Goal: Check status

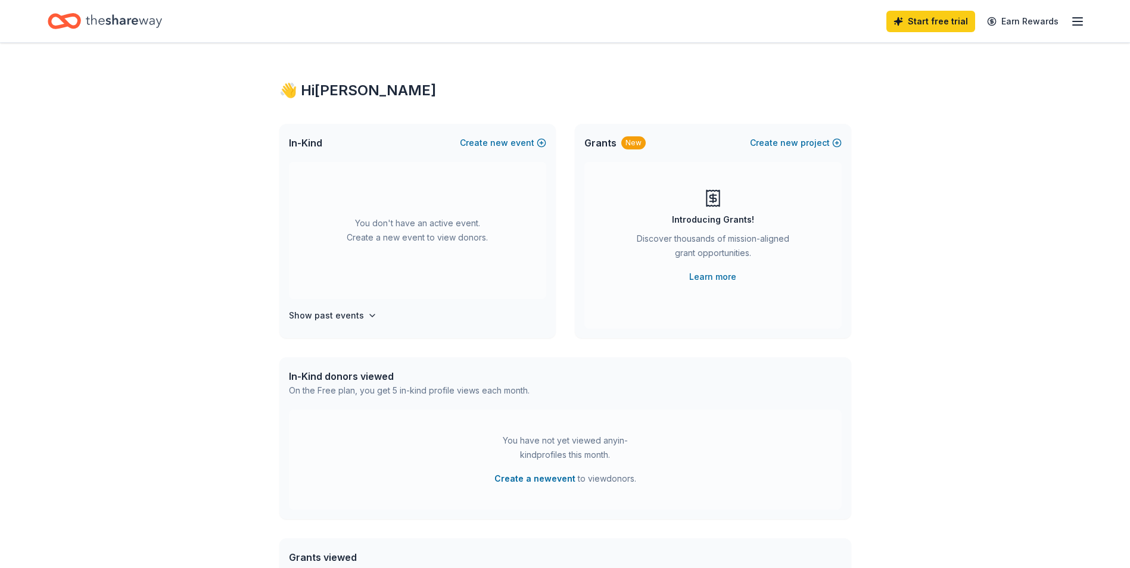
click at [1078, 26] on icon "button" at bounding box center [1078, 21] width 14 height 14
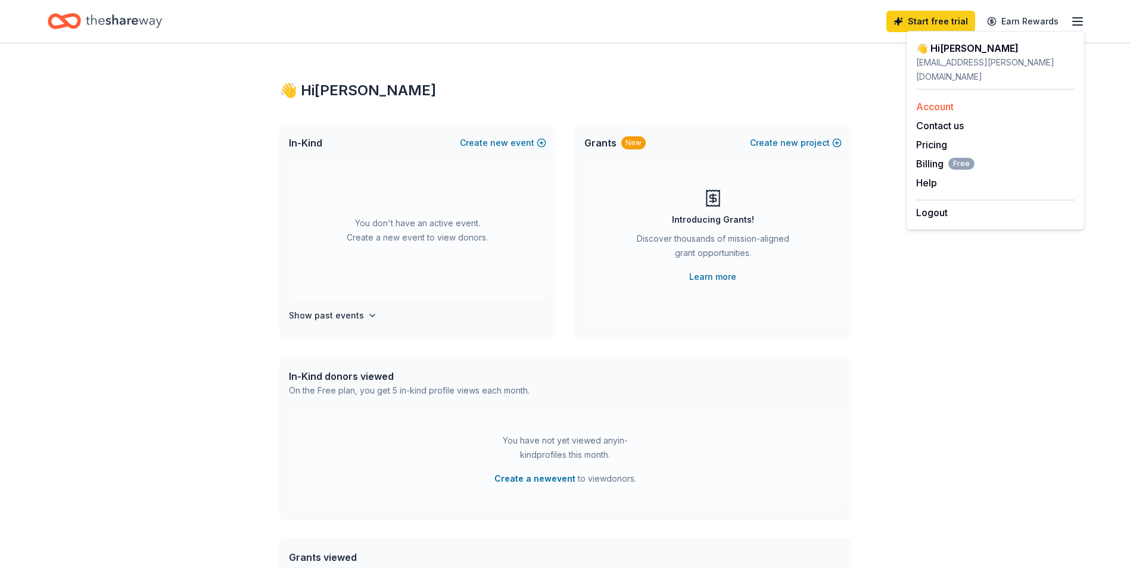
click at [924, 101] on link "Account" at bounding box center [935, 107] width 38 height 12
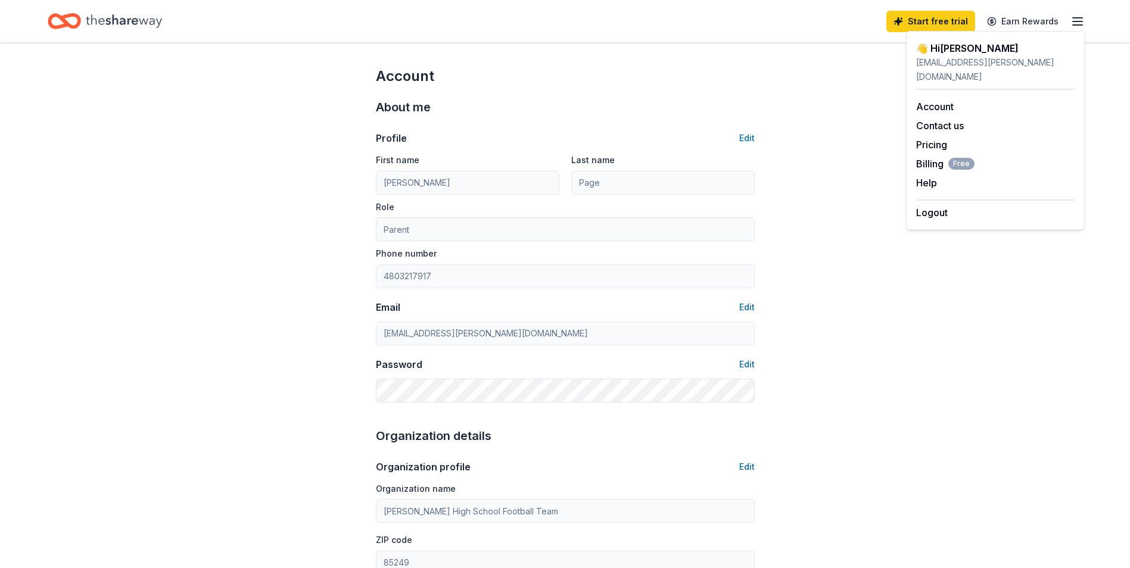
click at [1072, 21] on icon "button" at bounding box center [1078, 21] width 14 height 14
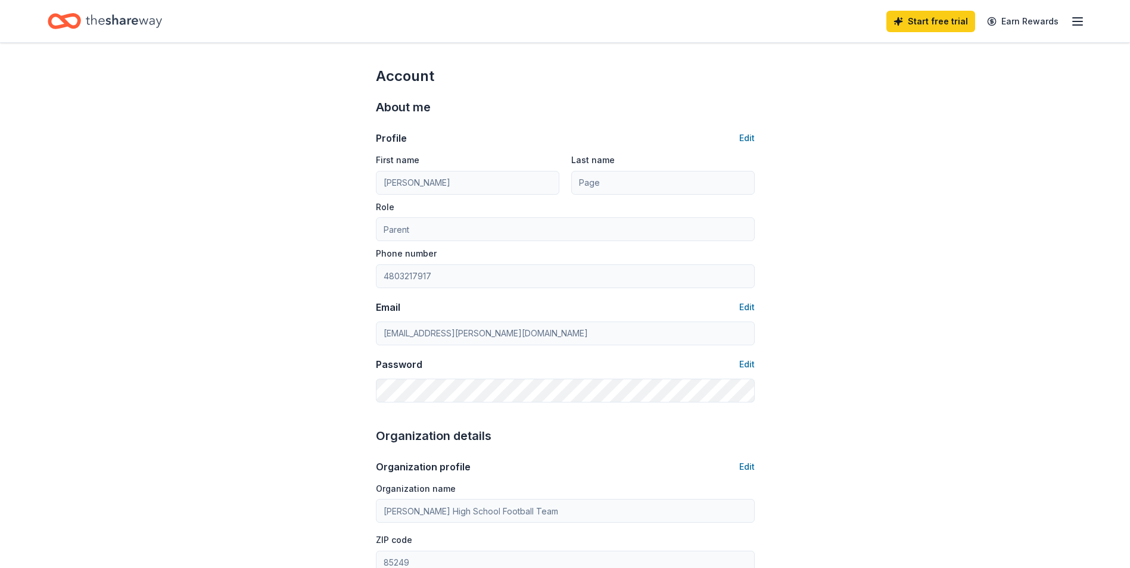
click at [1077, 21] on line "button" at bounding box center [1078, 21] width 10 height 0
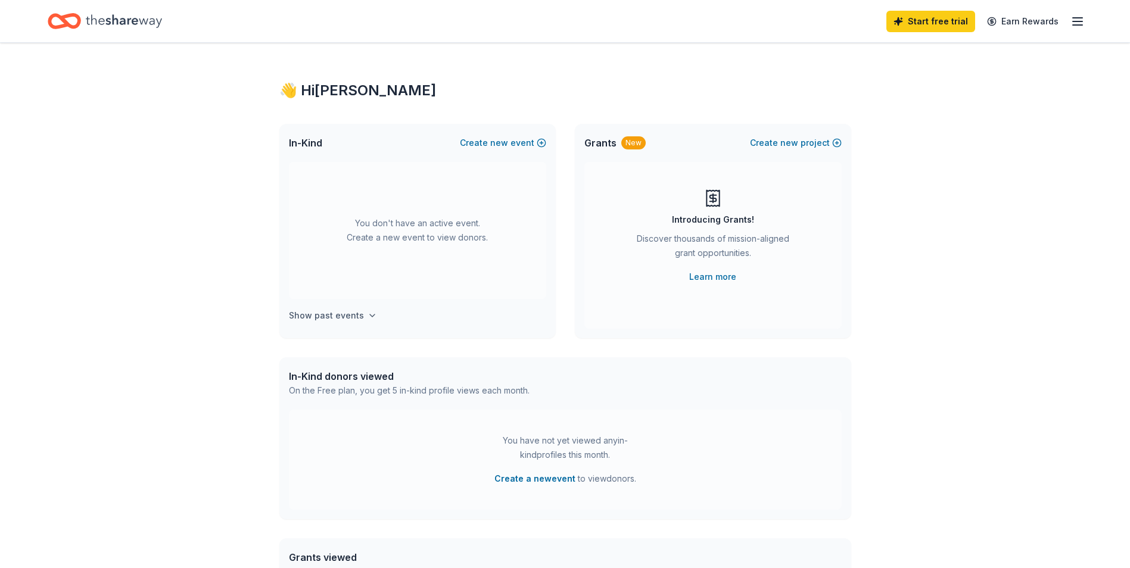
click at [342, 318] on h4 "Show past events" at bounding box center [326, 316] width 75 height 14
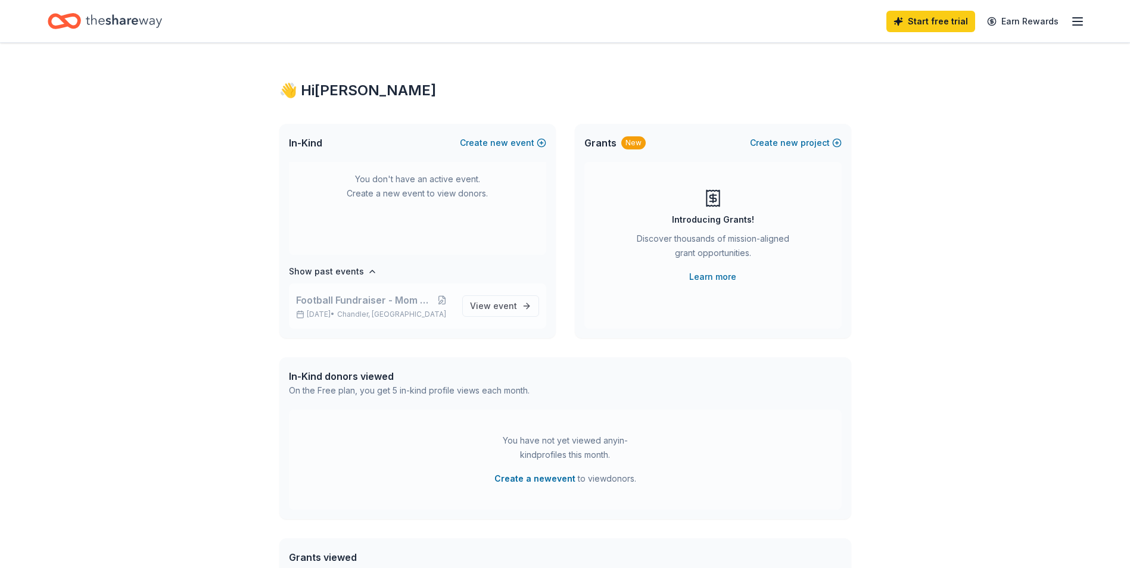
click at [341, 312] on p "Aug 23, 2025 • Chandler, AZ" at bounding box center [374, 315] width 157 height 10
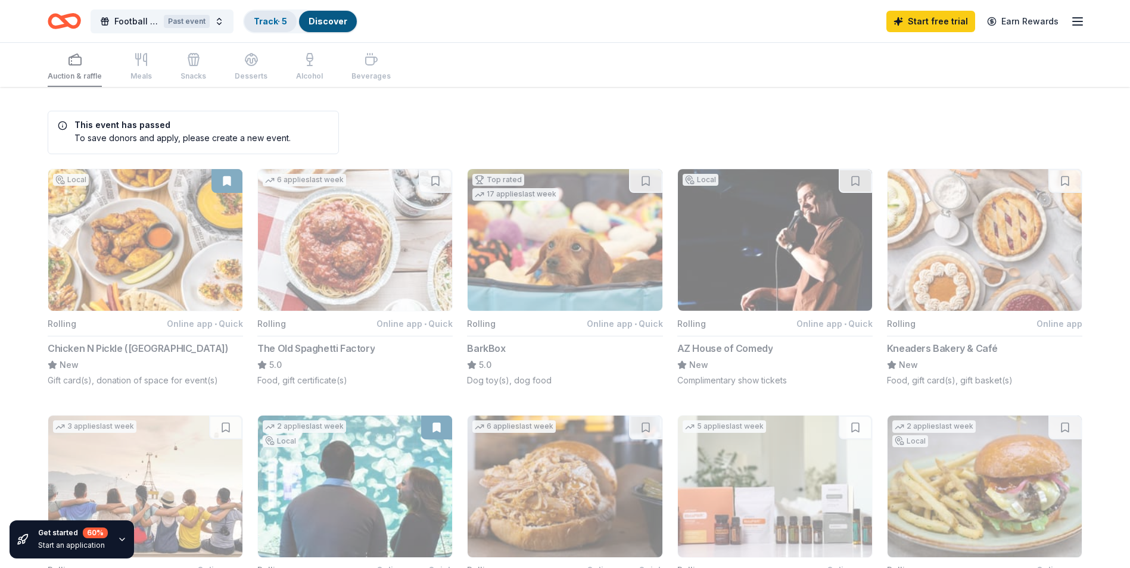
click at [269, 20] on link "Track · 5" at bounding box center [270, 21] width 33 height 10
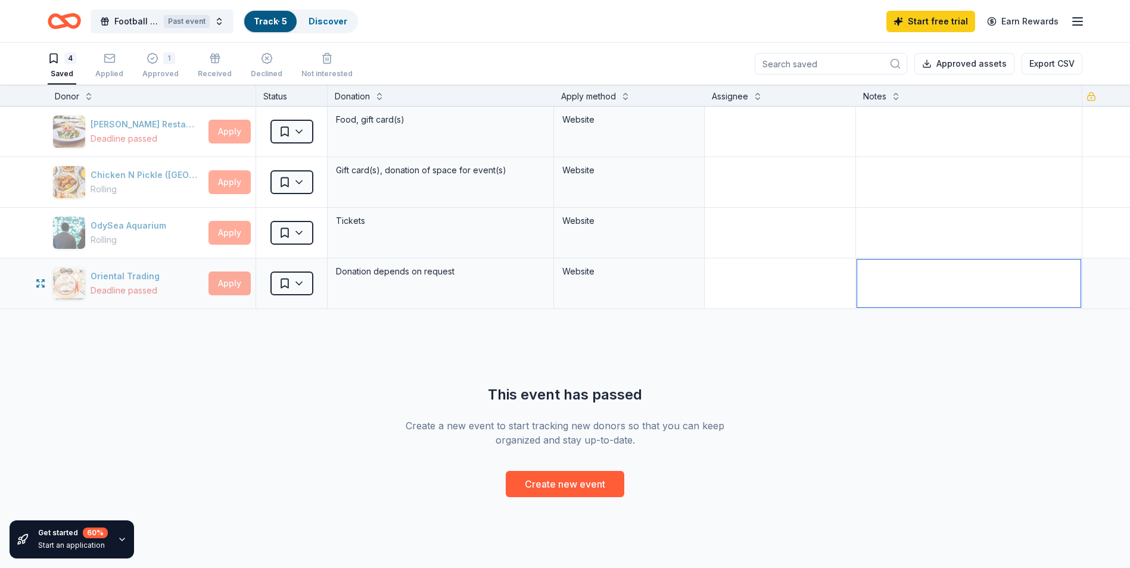
drag, startPoint x: 987, startPoint y: 284, endPoint x: 847, endPoint y: 279, distance: 140.1
click at [847, 279] on div "Oriental Trading Deadline passed Apply Saved Donation depends on request Website" at bounding box center [565, 284] width 1130 height 50
click at [110, 60] on icon "button" at bounding box center [110, 58] width 12 height 12
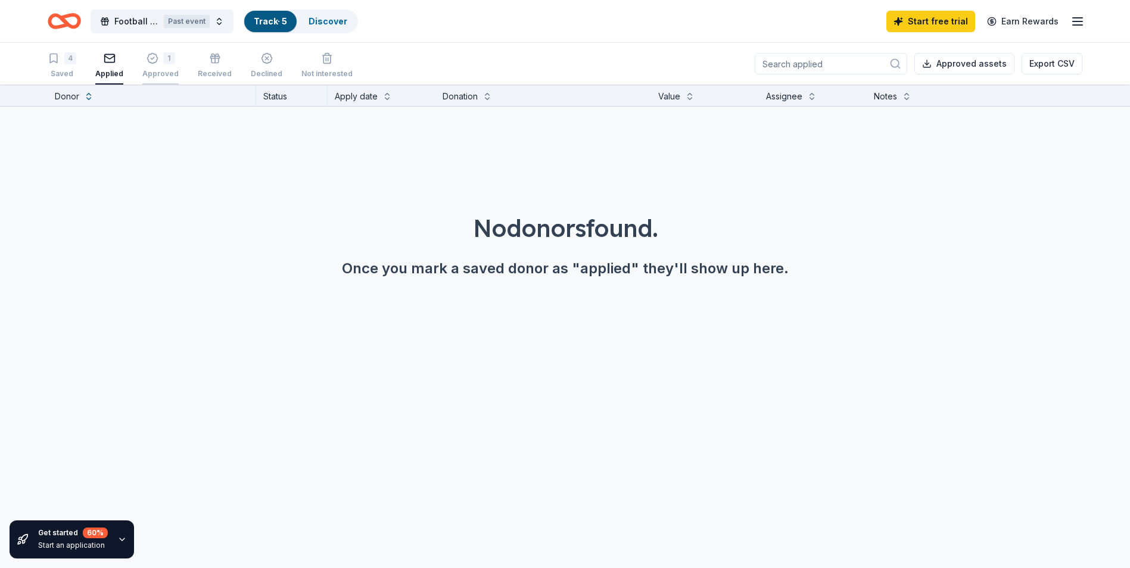
click at [150, 61] on icon "button" at bounding box center [153, 58] width 12 height 12
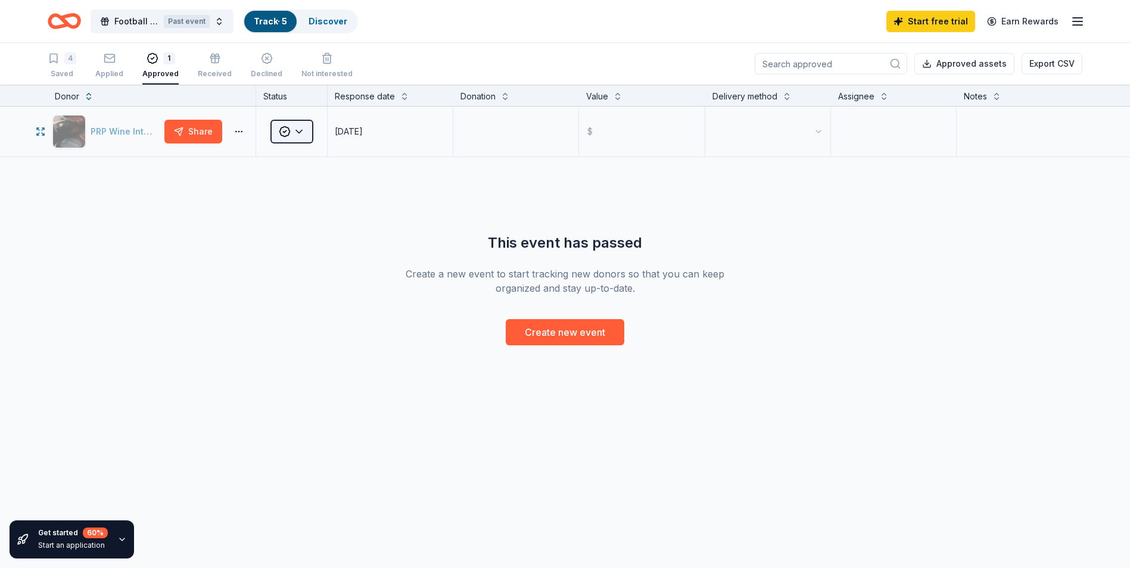
click at [303, 133] on html "Football Fundraiser - Mom Brunch Past event Track · 5 Discover Start free trial…" at bounding box center [565, 284] width 1130 height 568
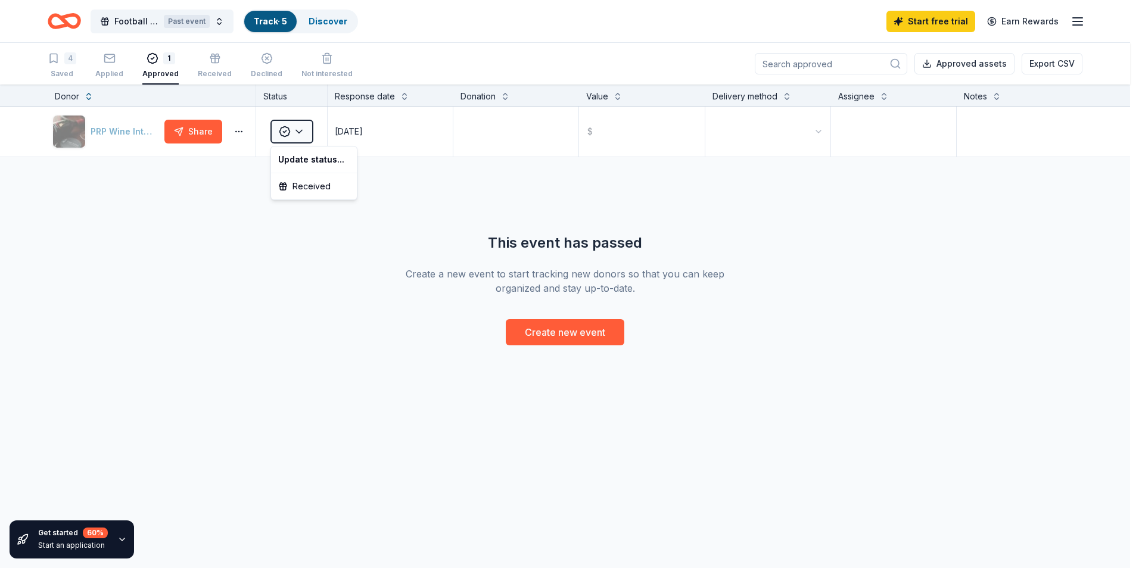
click at [232, 177] on html "Football Fundraiser - Mom Brunch Past event Track · 5 Discover Start free trial…" at bounding box center [569, 284] width 1139 height 568
